Goal: Task Accomplishment & Management: Use online tool/utility

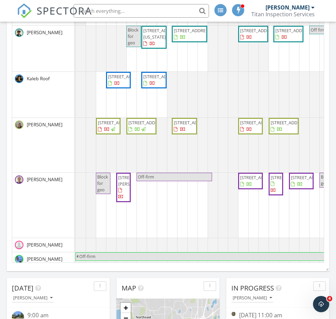
scroll to position [496, 0]
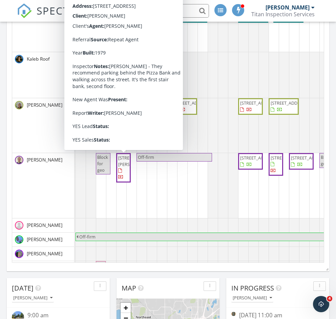
click at [124, 167] on span "[STREET_ADDRESS][PERSON_NAME]" at bounding box center [137, 161] width 38 height 13
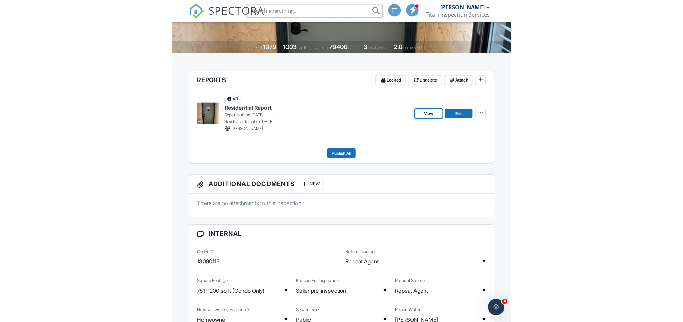
scroll to position [147, 0]
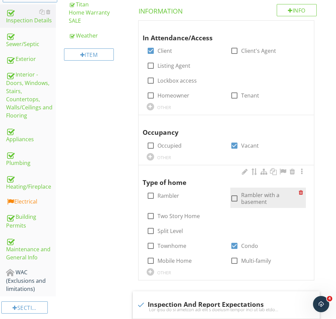
scroll to position [135, 0]
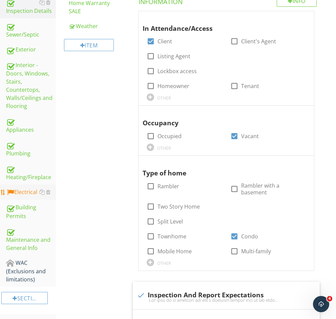
click at [35, 188] on div "Electrical" at bounding box center [31, 192] width 50 height 9
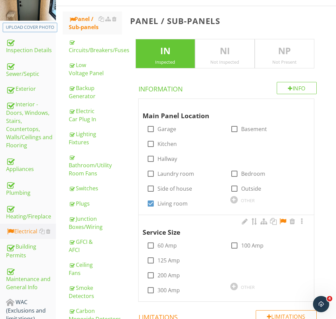
scroll to position [135, 0]
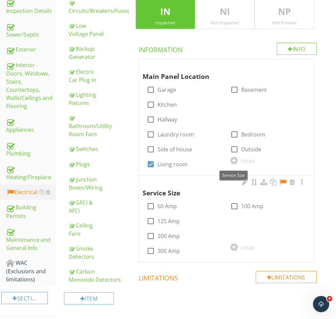
click at [284, 179] on div at bounding box center [283, 182] width 8 height 7
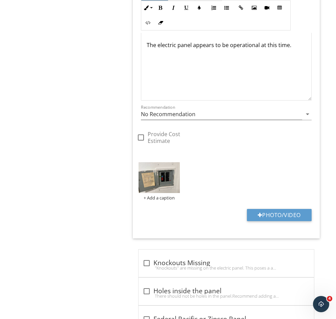
scroll to position [496, 0]
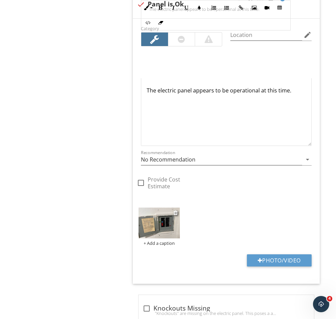
click at [180, 208] on img at bounding box center [158, 223] width 41 height 31
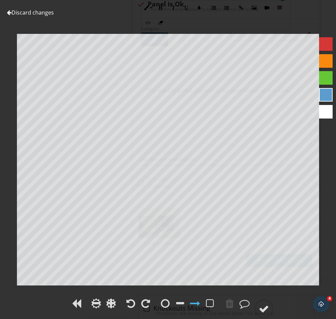
click at [19, 10] on link "Discard changes" at bounding box center [30, 12] width 47 height 7
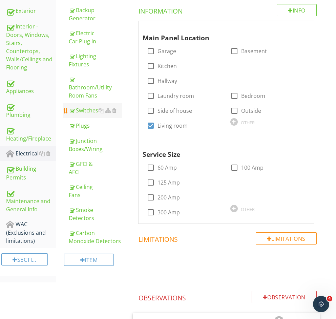
scroll to position [180, 0]
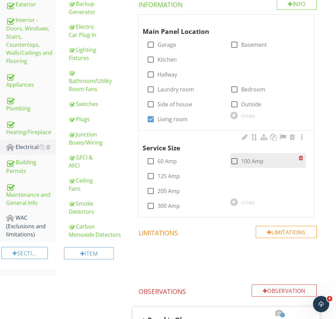
click at [229, 155] on div at bounding box center [235, 161] width 12 height 12
checkbox input "true"
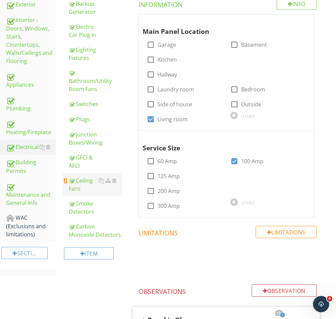
scroll to position [0, 0]
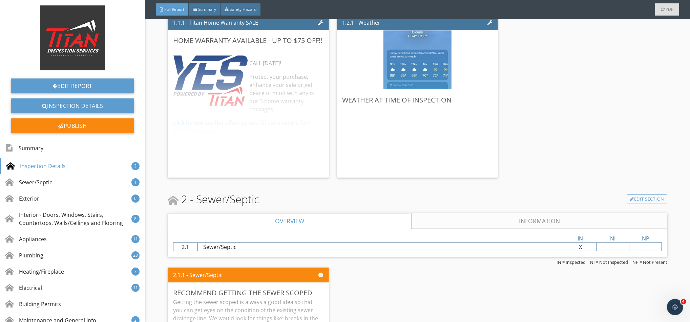
scroll to position [632, 0]
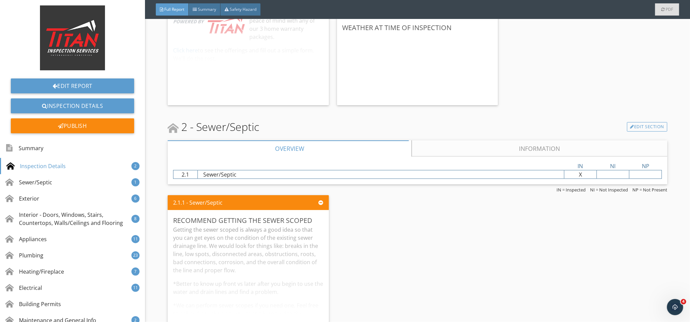
click at [342, 149] on link "Information" at bounding box center [539, 149] width 256 height 16
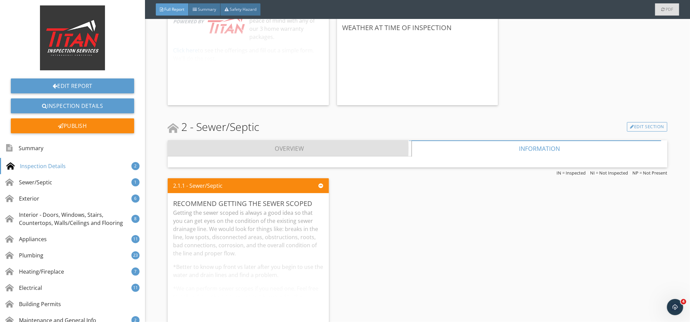
click at [342, 144] on link "Overview" at bounding box center [290, 149] width 244 height 16
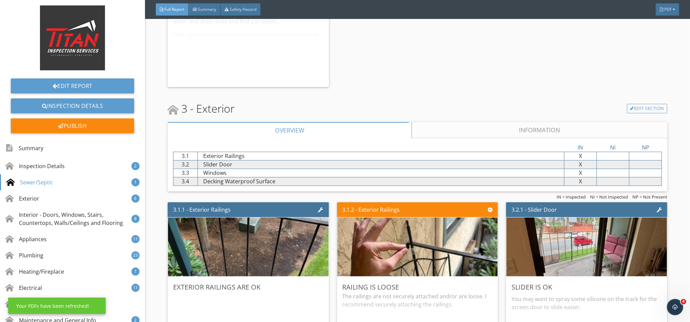
scroll to position [993, 0]
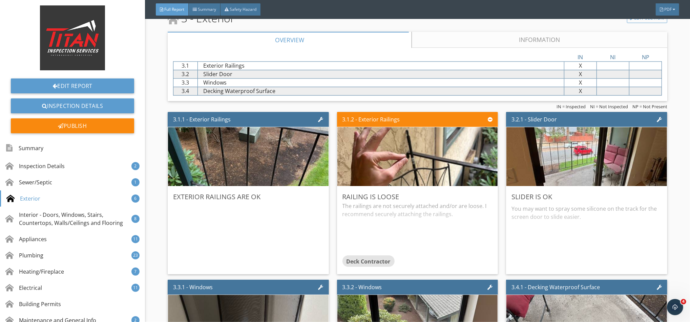
click at [342, 39] on link "Information" at bounding box center [539, 40] width 256 height 16
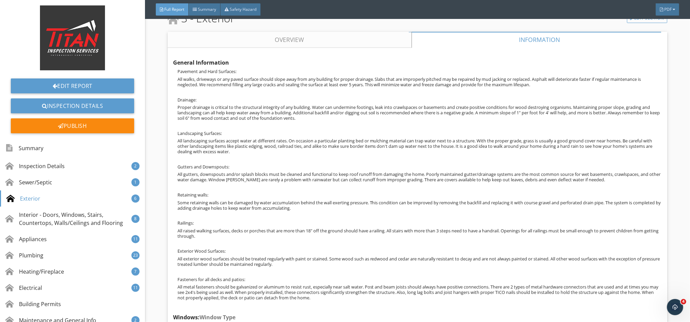
click at [305, 44] on link "Overview" at bounding box center [290, 40] width 244 height 16
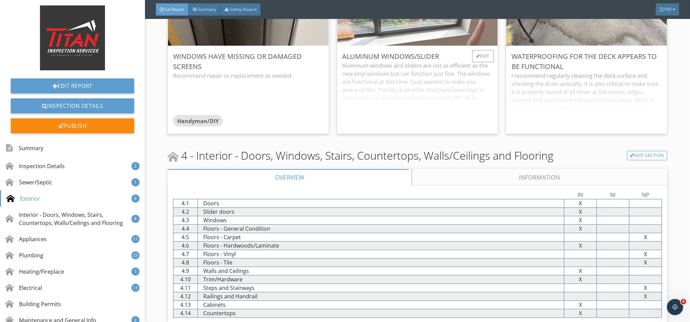
scroll to position [1354, 0]
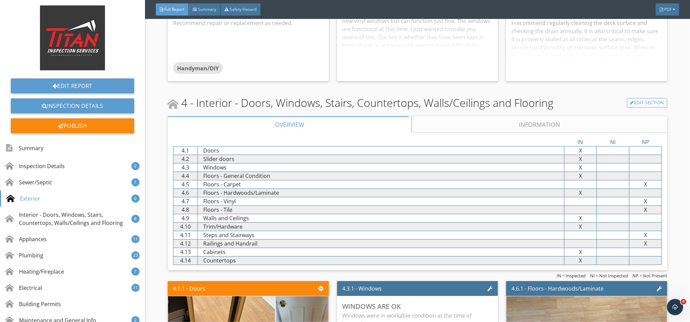
click at [342, 127] on link "Information" at bounding box center [539, 124] width 256 height 16
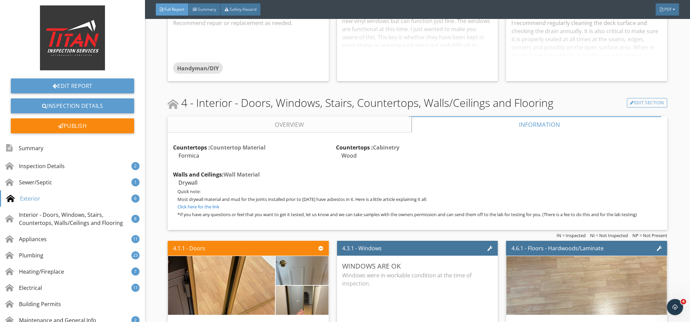
click at [342, 124] on link "Overview" at bounding box center [290, 124] width 244 height 16
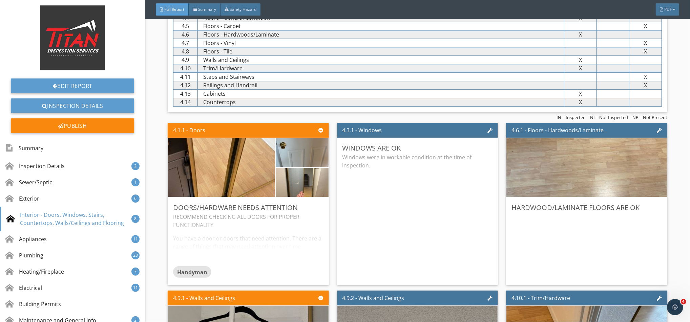
scroll to position [1535, 0]
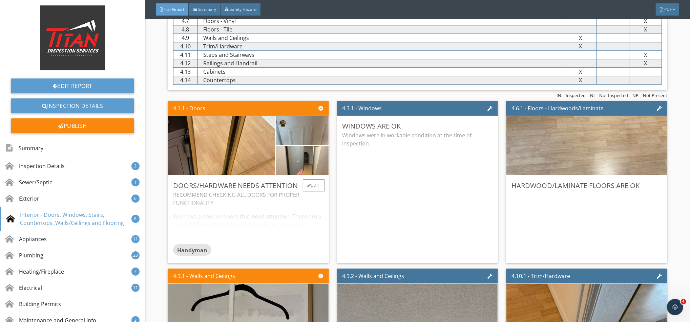
click at [270, 209] on div "RECOMMEND CHECKING ALL DOORS FOR PROPER FUNCTIONALITY You have a door or doors …" at bounding box center [248, 217] width 150 height 53
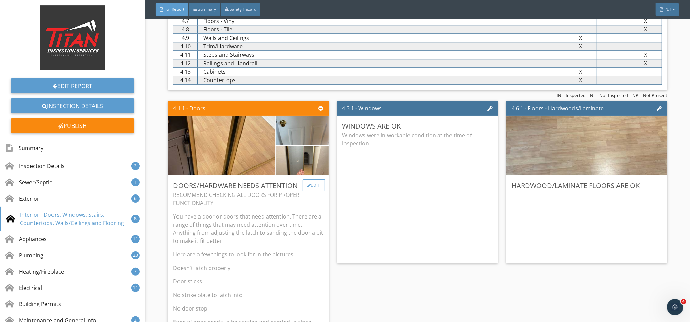
click at [307, 186] on div at bounding box center [309, 186] width 4 height 4
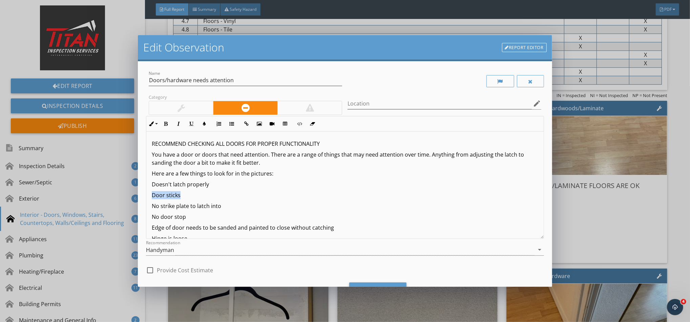
drag, startPoint x: 183, startPoint y: 197, endPoint x: 149, endPoint y: 198, distance: 33.9
click at [149, 198] on div "RECOMMEND CHECKING ALL DOORS FOR PROPER FUNCTIONALITY You have a door or doors …" at bounding box center [344, 235] width 397 height 206
click at [166, 124] on icon "button" at bounding box center [165, 124] width 5 height 5
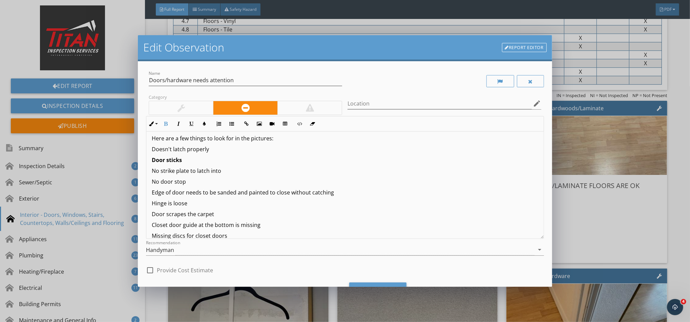
scroll to position [99, 0]
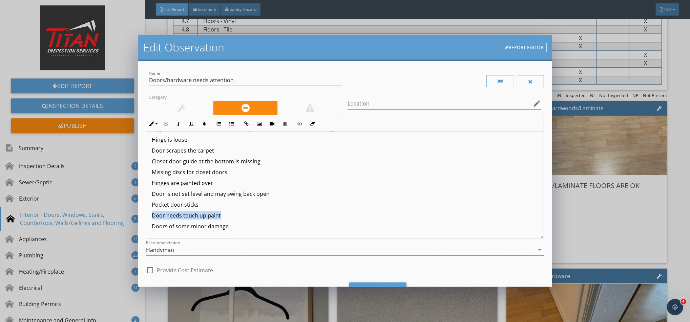
drag, startPoint x: 212, startPoint y: 218, endPoint x: 148, endPoint y: 216, distance: 64.4
click at [148, 216] on div "RECOMMEND CHECKING ALL DOORS FOR PROPER FUNCTIONALITY You have a door or doors …" at bounding box center [344, 136] width 397 height 206
click at [168, 124] on icon "button" at bounding box center [165, 124] width 5 height 5
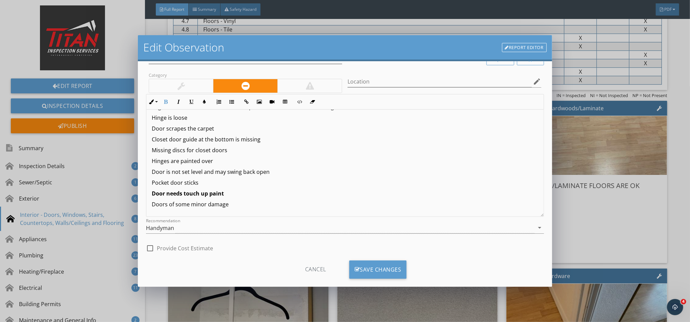
scroll to position [33, 0]
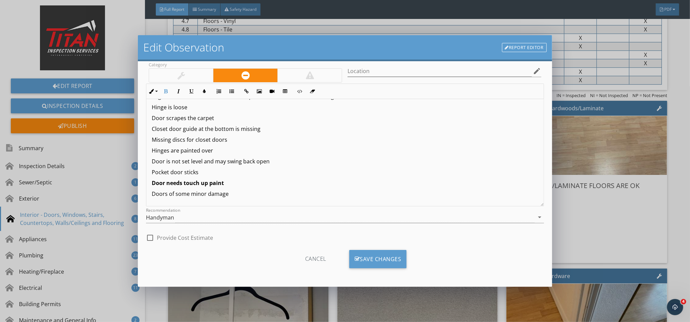
click at [240, 194] on p "Doors of some minor damage" at bounding box center [345, 194] width 386 height 8
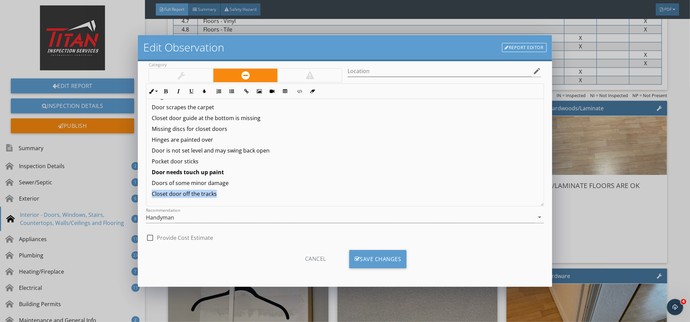
drag, startPoint x: 233, startPoint y: 195, endPoint x: 236, endPoint y: 200, distance: 6.1
click at [237, 202] on div "RECOMMEND CHECKING ALL DOORS FOR PROPER FUNCTIONALITY You have a door or doors …" at bounding box center [344, 98] width 397 height 217
click at [165, 85] on button "Bold" at bounding box center [165, 91] width 13 height 13
click at [342, 256] on div "Save Changes" at bounding box center [378, 259] width 58 height 18
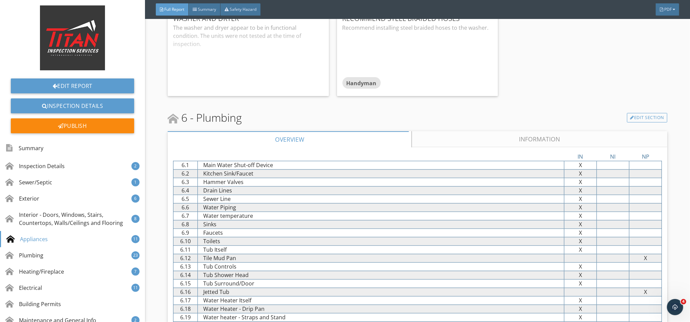
scroll to position [3025, 0]
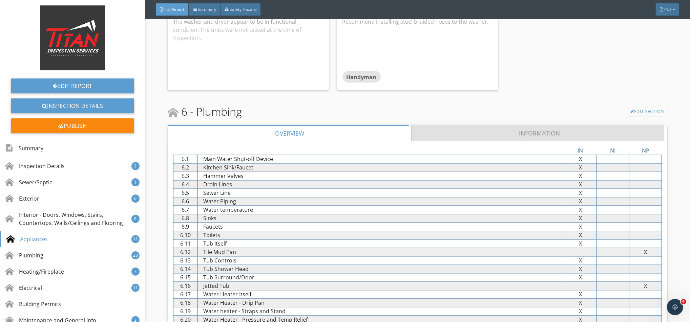
click at [342, 131] on link "Information" at bounding box center [539, 133] width 256 height 16
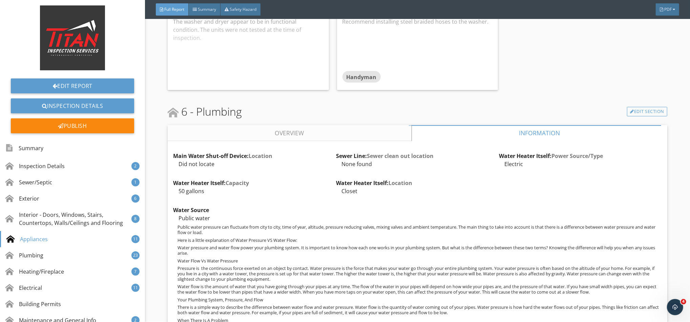
click at [342, 131] on link "Overview" at bounding box center [290, 133] width 244 height 16
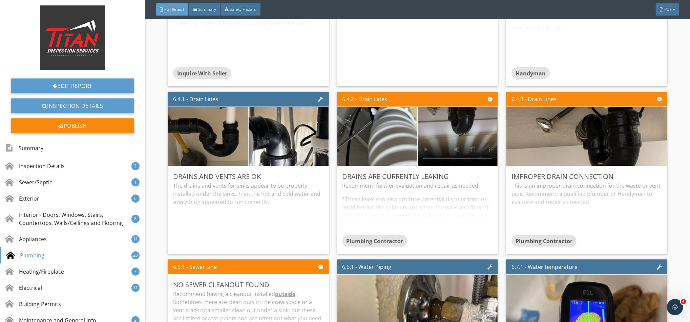
scroll to position [3476, 0]
click at [342, 129] on img at bounding box center [377, 136] width 196 height 147
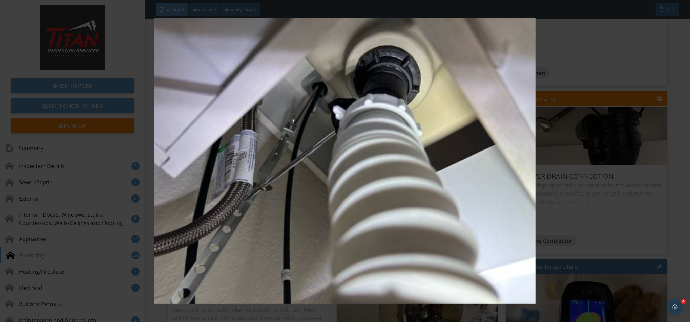
click at [342, 79] on img at bounding box center [344, 161] width 635 height 286
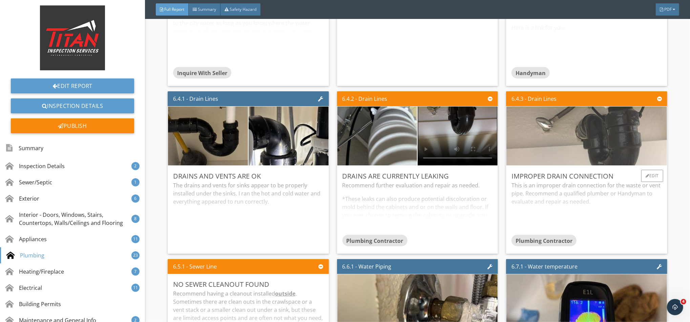
click at [342, 126] on img at bounding box center [586, 136] width 196 height 147
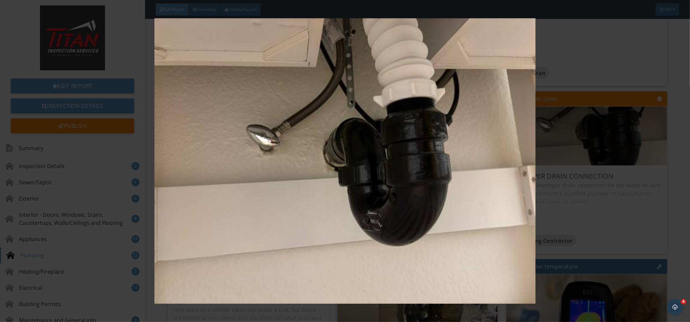
click at [342, 128] on img at bounding box center [344, 161] width 635 height 286
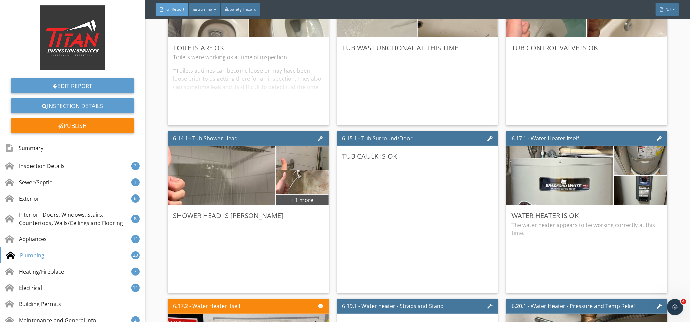
scroll to position [4289, 0]
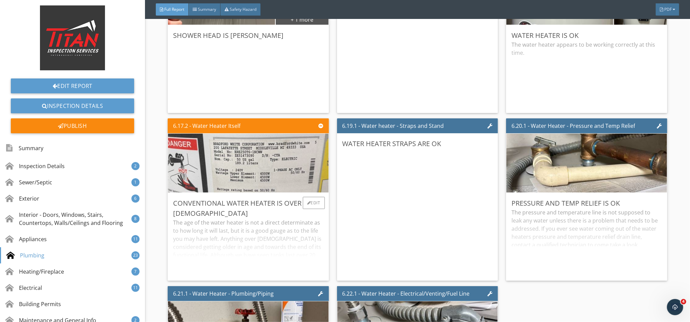
click at [246, 166] on img at bounding box center [248, 163] width 196 height 147
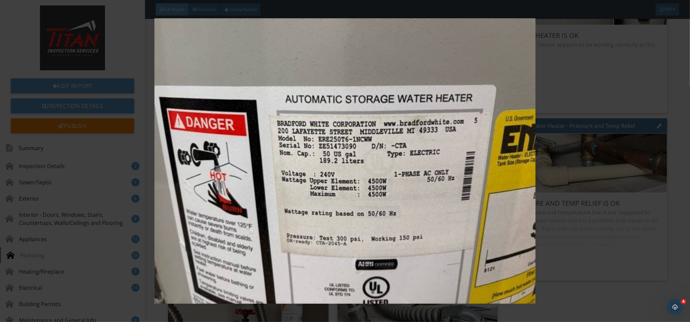
click at [249, 166] on img at bounding box center [344, 161] width 635 height 286
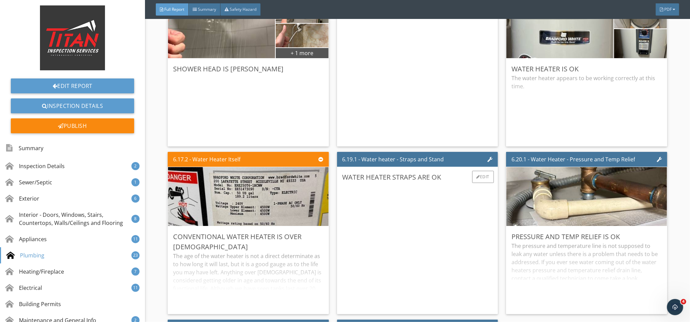
scroll to position [4199, 0]
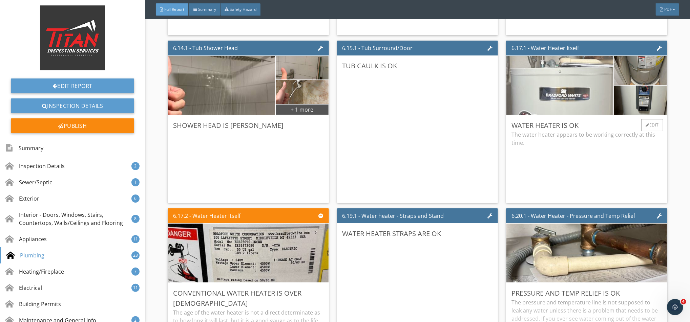
click at [342, 101] on img at bounding box center [560, 85] width 196 height 147
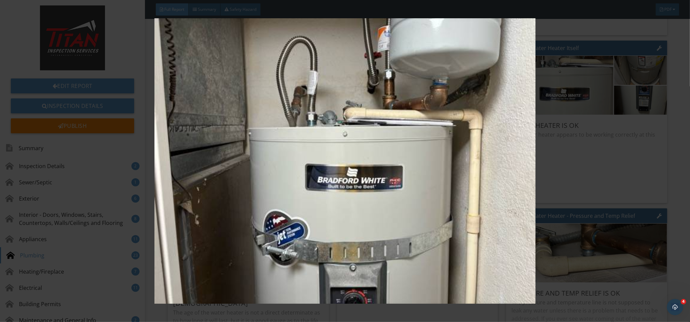
click at [342, 181] on img at bounding box center [344, 161] width 635 height 286
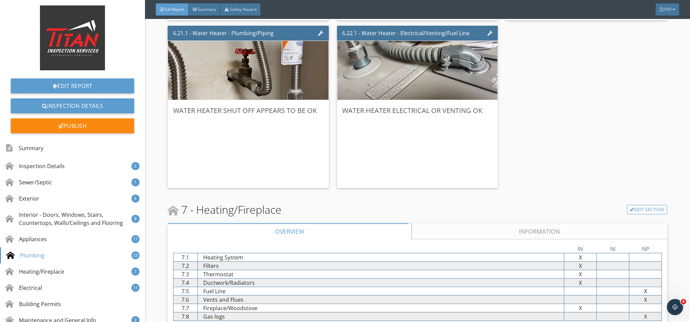
scroll to position [4605, 0]
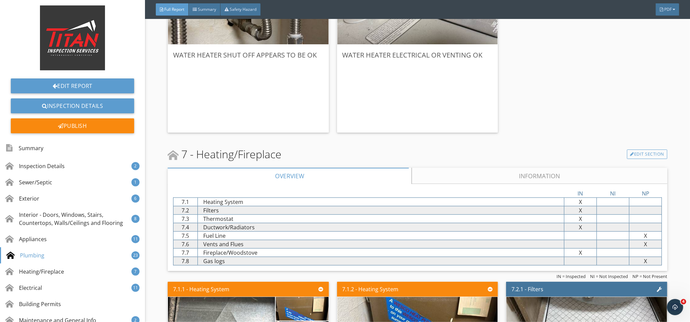
click at [342, 180] on link "Information" at bounding box center [539, 176] width 256 height 16
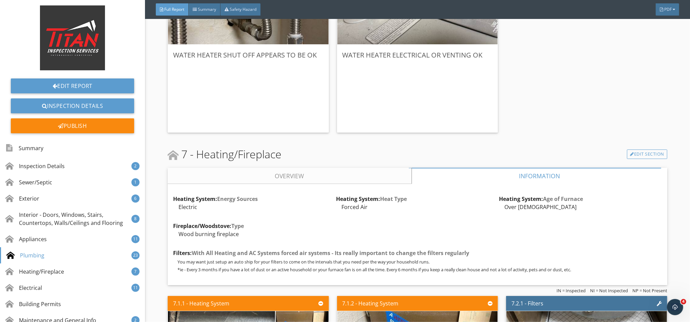
click at [342, 175] on link "Overview" at bounding box center [290, 176] width 244 height 16
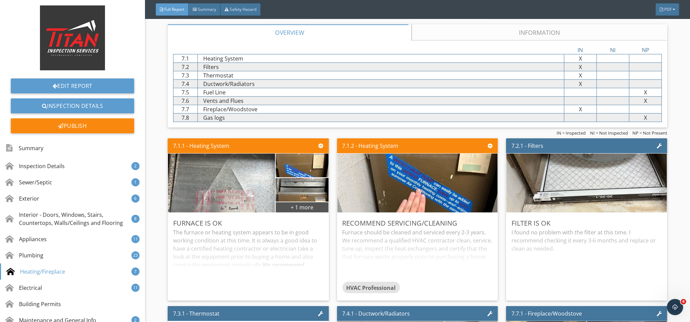
scroll to position [4695, 0]
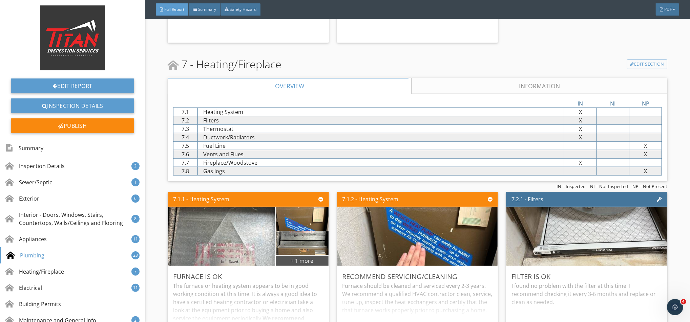
click at [342, 86] on link "Information" at bounding box center [539, 86] width 256 height 16
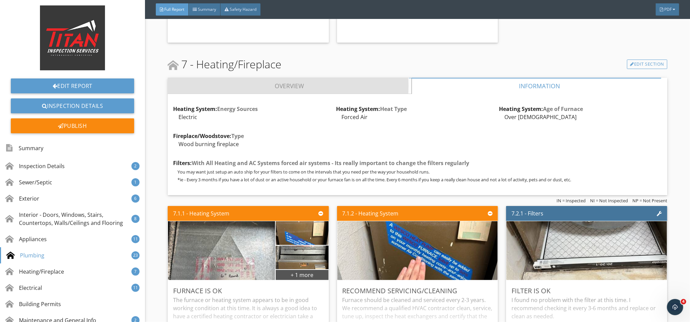
click at [329, 87] on link "Overview" at bounding box center [290, 86] width 244 height 16
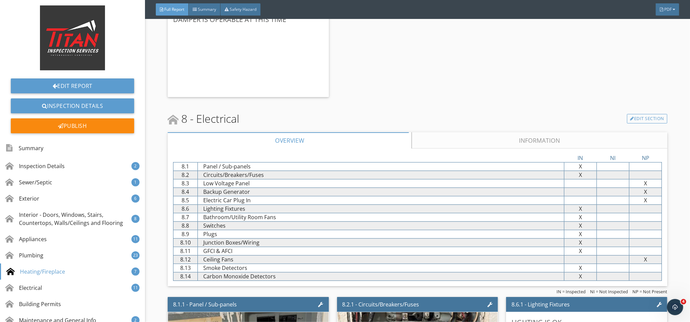
scroll to position [5327, 0]
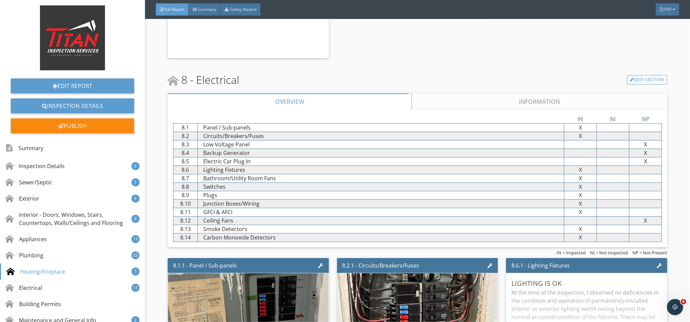
click at [342, 88] on div "8 - Electrical Edit Section" at bounding box center [417, 80] width 499 height 16
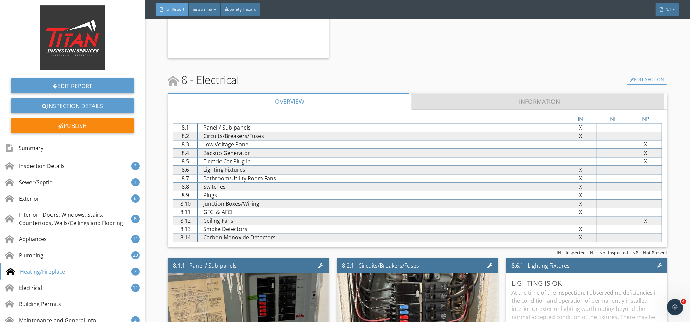
click at [342, 101] on link "Information" at bounding box center [539, 101] width 256 height 16
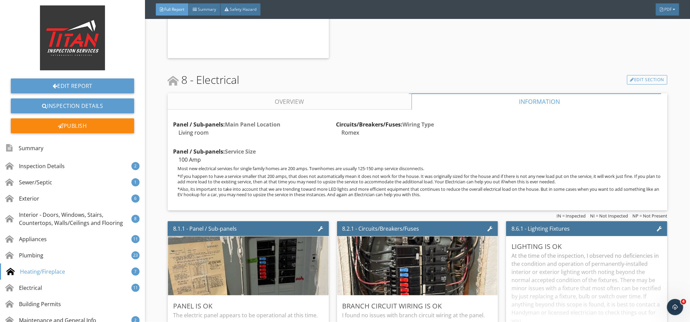
click at [342, 99] on link "Overview" at bounding box center [290, 101] width 244 height 16
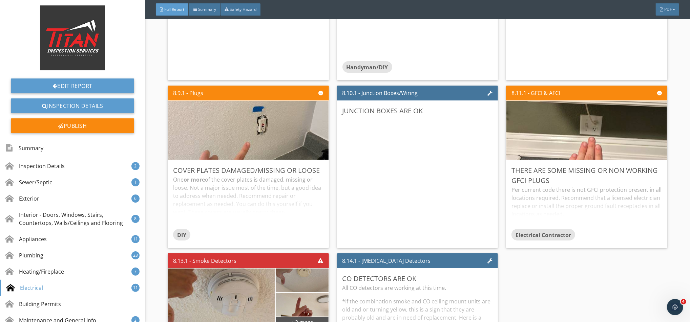
scroll to position [5824, 0]
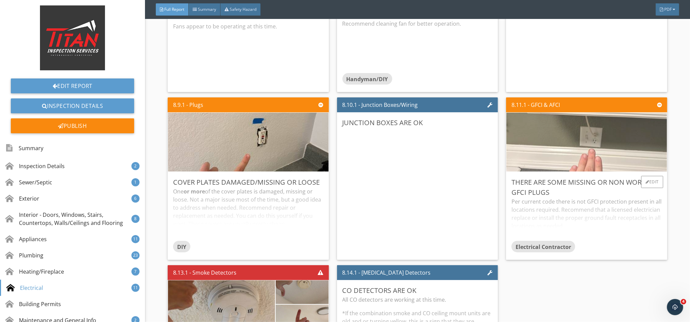
click at [342, 135] on img at bounding box center [586, 142] width 196 height 147
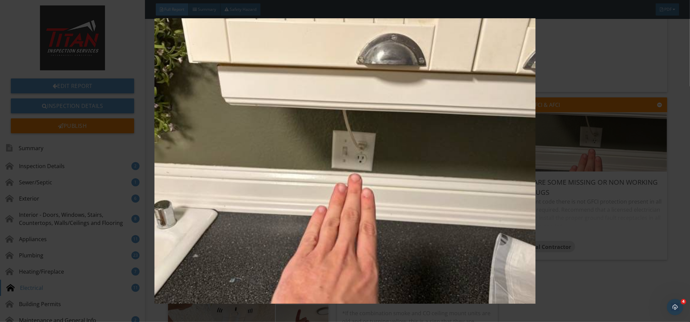
click at [342, 167] on img at bounding box center [344, 161] width 635 height 286
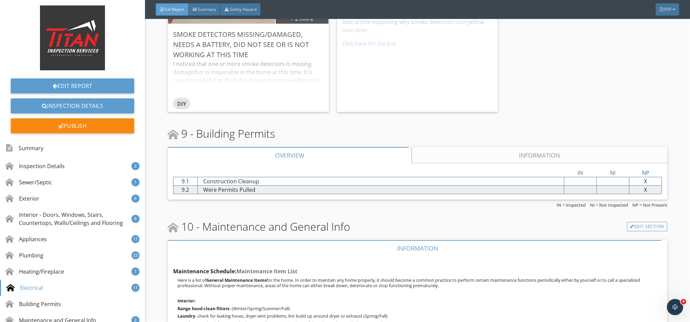
scroll to position [6230, 0]
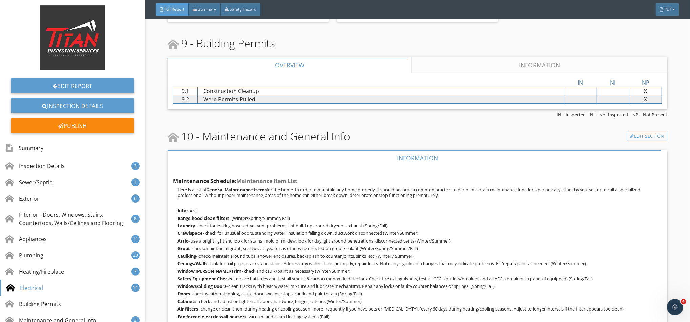
drag, startPoint x: 463, startPoint y: 69, endPoint x: 444, endPoint y: 68, distance: 19.3
click at [342, 69] on link "Information" at bounding box center [539, 65] width 256 height 16
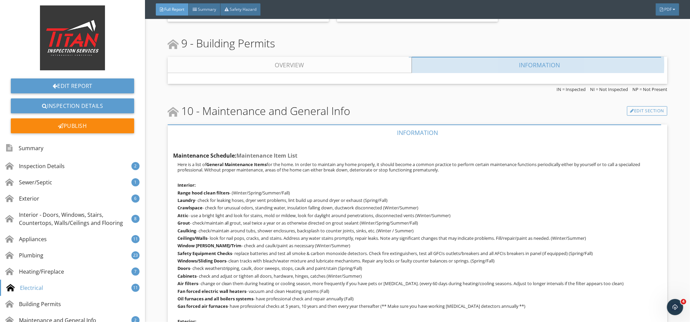
click at [329, 68] on link "Overview" at bounding box center [290, 65] width 244 height 16
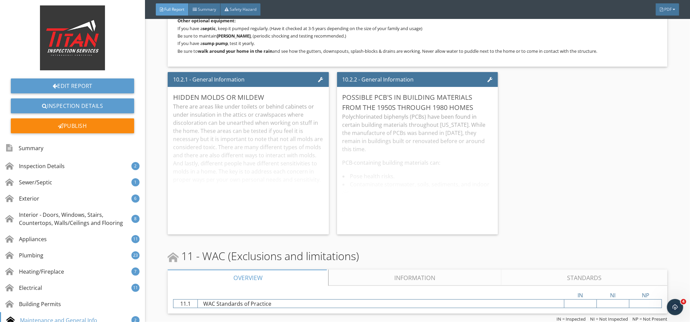
scroll to position [6641, 0]
click at [84, 125] on div "Publish" at bounding box center [72, 126] width 123 height 15
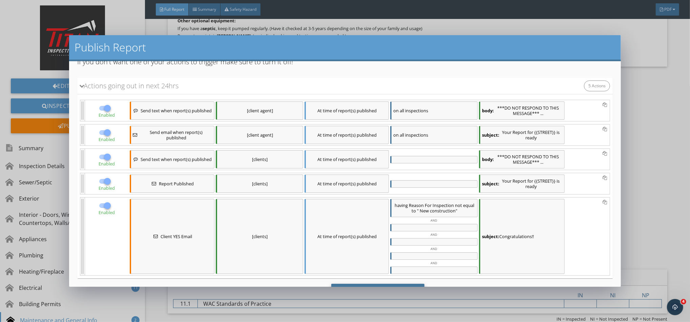
scroll to position [57, 0]
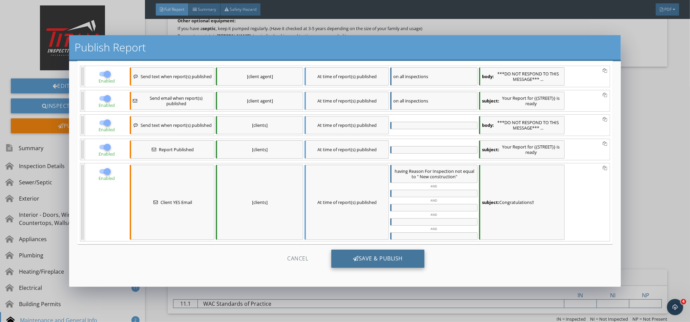
click at [342, 265] on div "Save & Publish" at bounding box center [377, 259] width 93 height 18
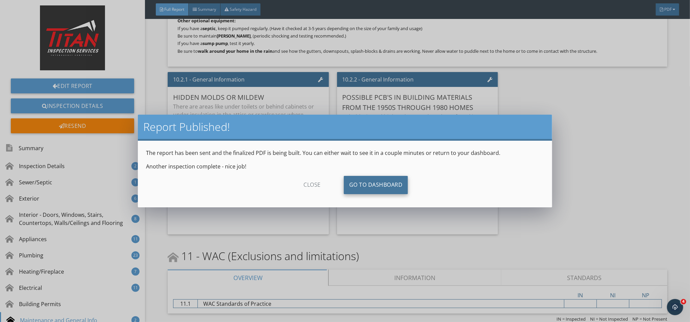
click at [342, 179] on link "Go To Dashboard" at bounding box center [376, 185] width 64 height 18
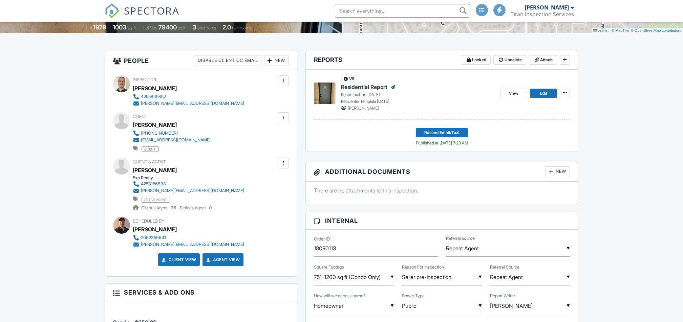
scroll to position [147, 0]
